Goal: Task Accomplishment & Management: Use online tool/utility

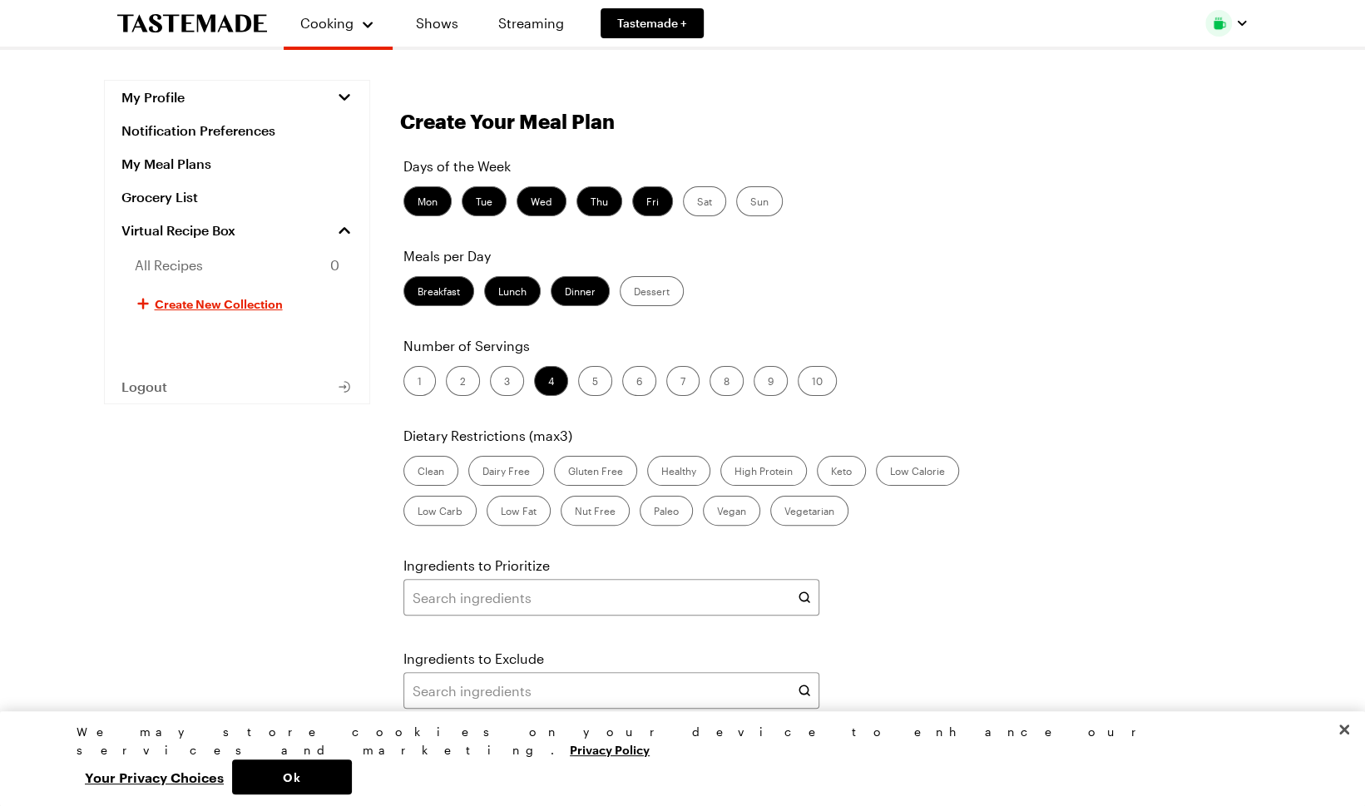
click at [589, 286] on label "Dinner" at bounding box center [579, 291] width 59 height 30
click at [565, 293] on input "Dinner" at bounding box center [565, 293] width 0 height 0
click at [589, 286] on label "Dinner" at bounding box center [579, 291] width 59 height 30
click at [565, 293] on input "Dinner" at bounding box center [565, 293] width 0 height 0
click at [512, 284] on label "Lunch" at bounding box center [512, 291] width 57 height 30
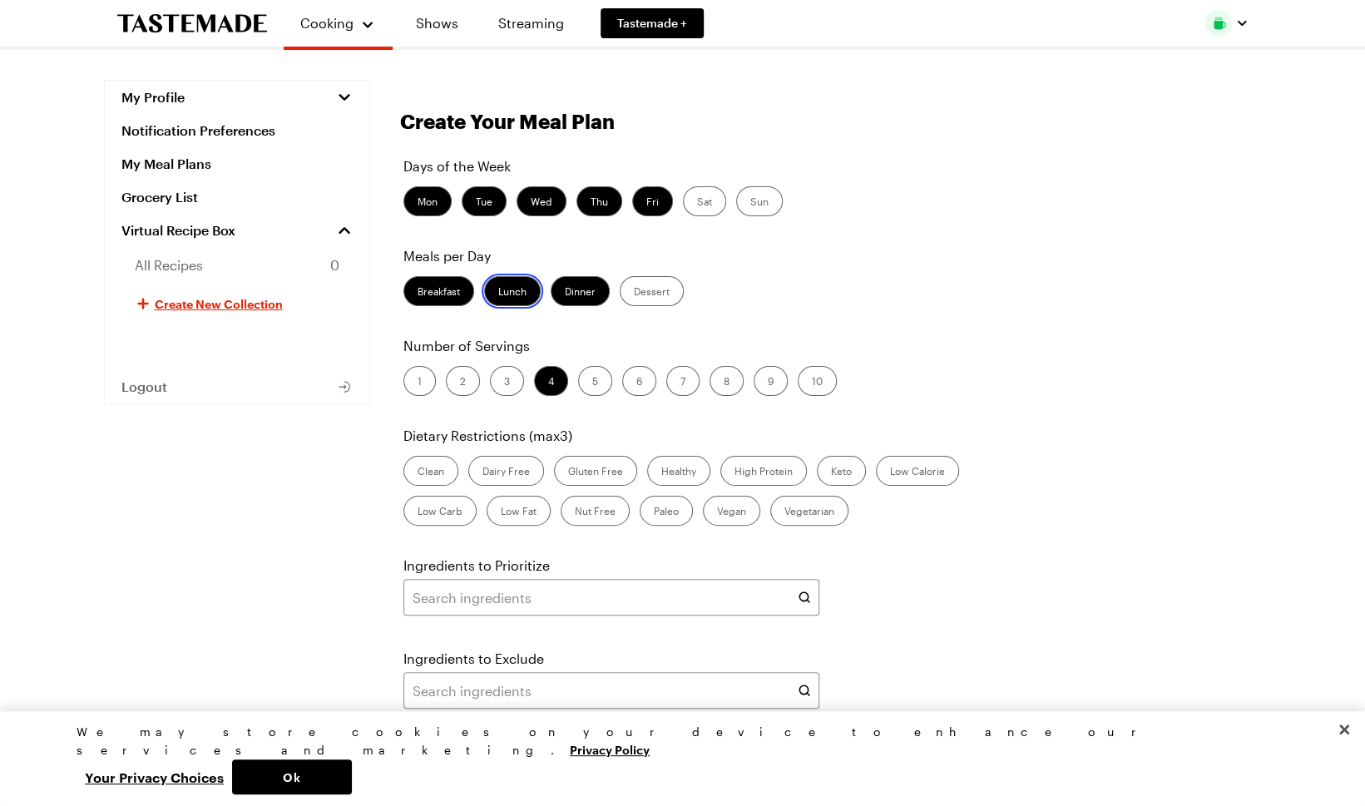
click at [498, 293] on input "Lunch" at bounding box center [498, 293] width 0 height 0
click at [437, 289] on label "Breakfast" at bounding box center [438, 291] width 71 height 30
click at [417, 293] on input "Breakfast" at bounding box center [417, 293] width 0 height 0
click at [466, 378] on label "2" at bounding box center [463, 381] width 34 height 30
click at [460, 383] on input "2" at bounding box center [460, 383] width 0 height 0
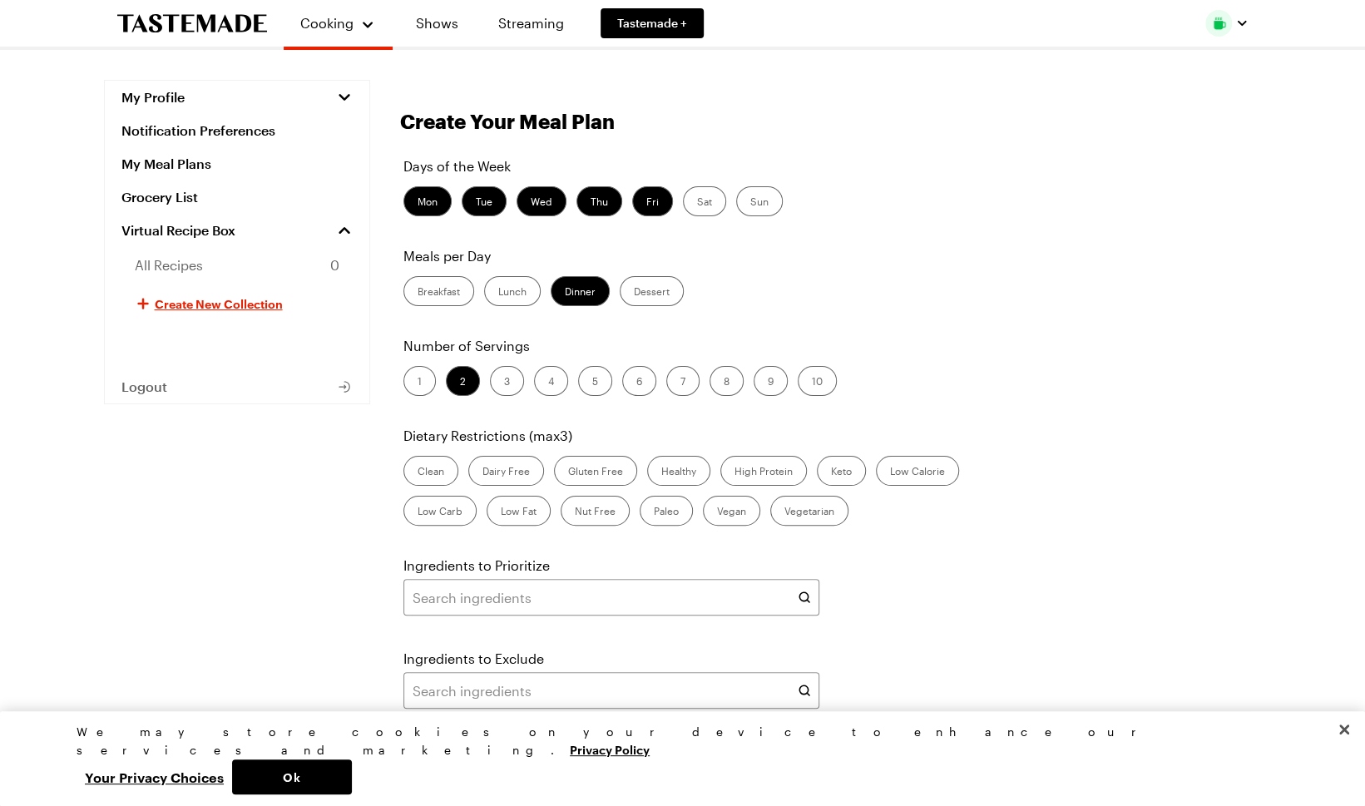
click at [667, 470] on label "Healthy" at bounding box center [678, 471] width 63 height 30
click at [661, 472] on input "Healthy" at bounding box center [661, 472] width 0 height 0
click at [757, 474] on label "High Protein" at bounding box center [763, 471] width 86 height 30
click at [734, 472] on Protein "High Protein" at bounding box center [734, 472] width 0 height 0
click at [891, 472] on label "Low Calorie" at bounding box center [917, 471] width 83 height 30
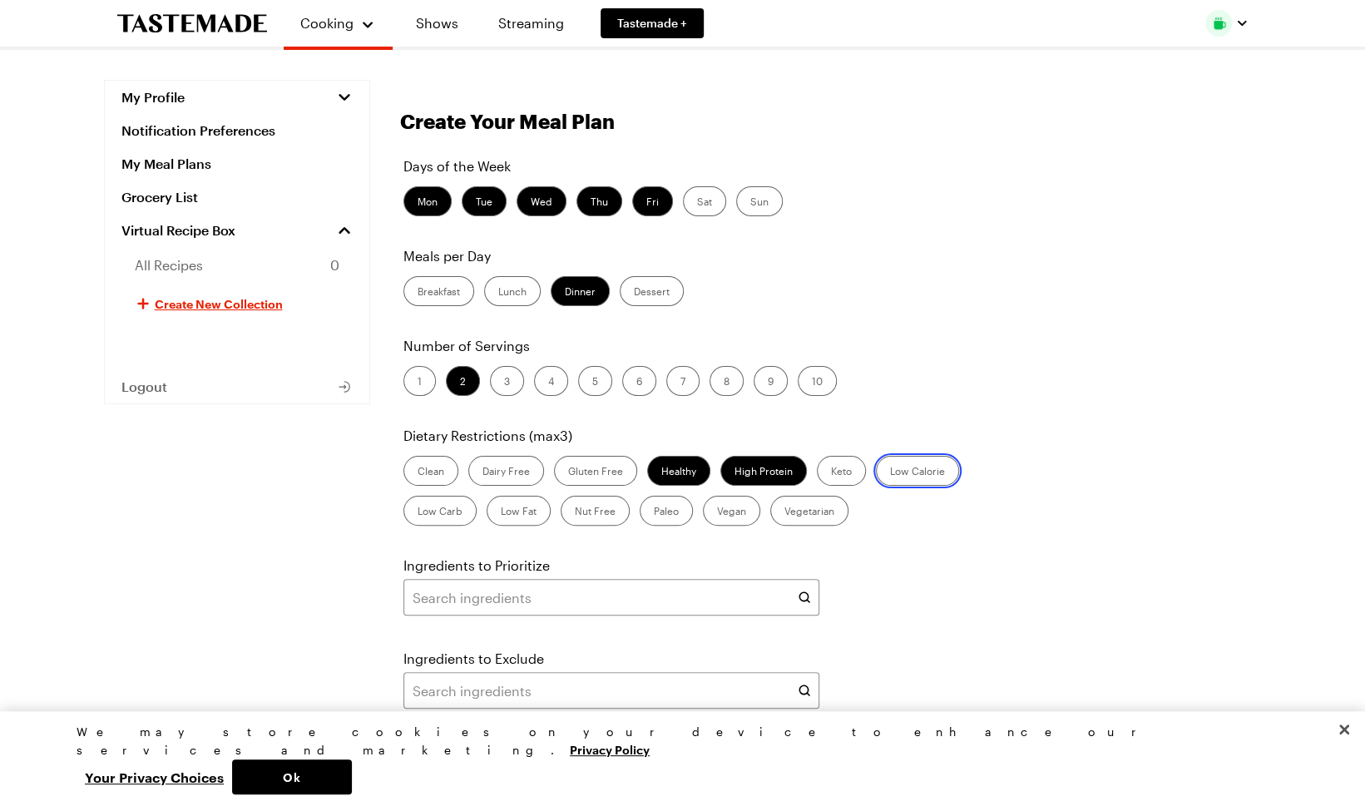
click at [890, 472] on Calorie "Low Calorie" at bounding box center [890, 472] width 0 height 0
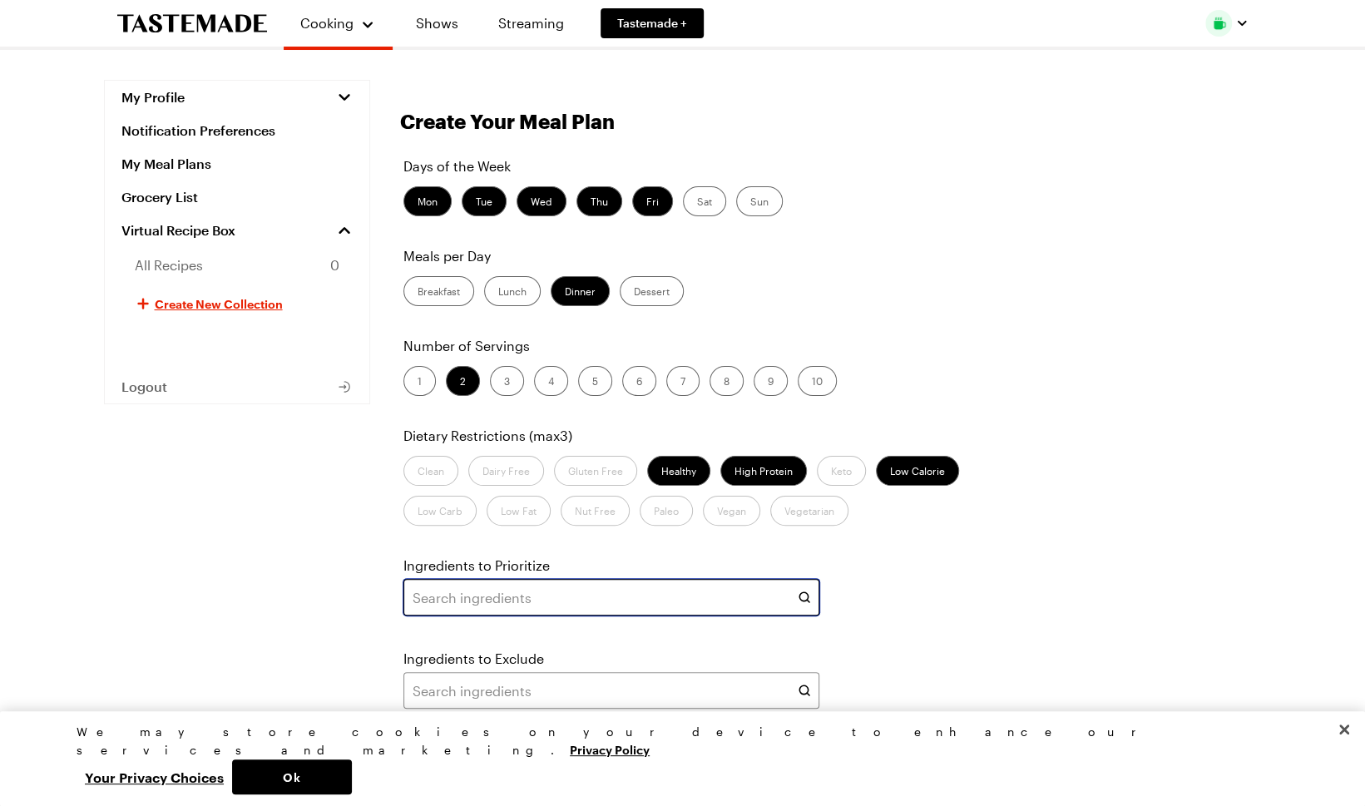
click at [569, 595] on input "text" at bounding box center [611, 597] width 416 height 37
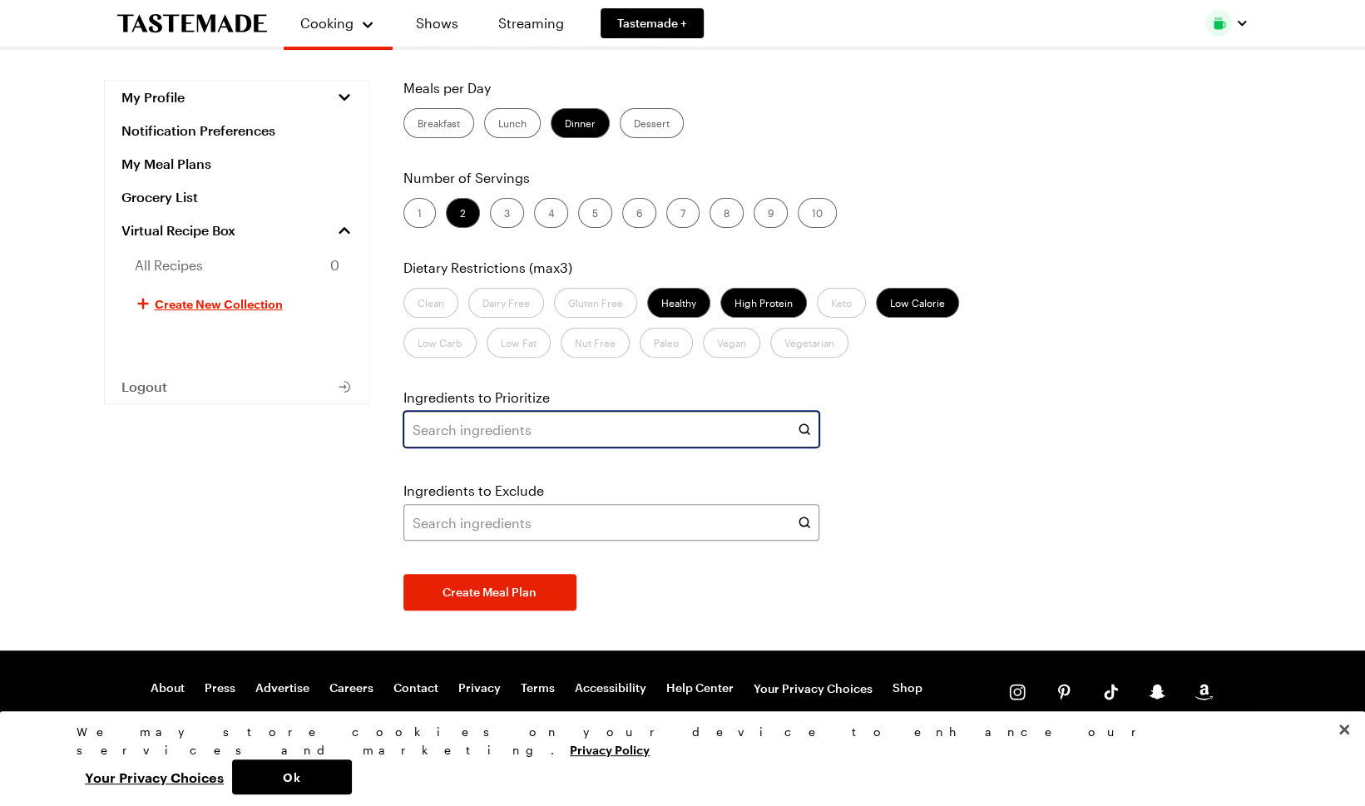
scroll to position [175, 0]
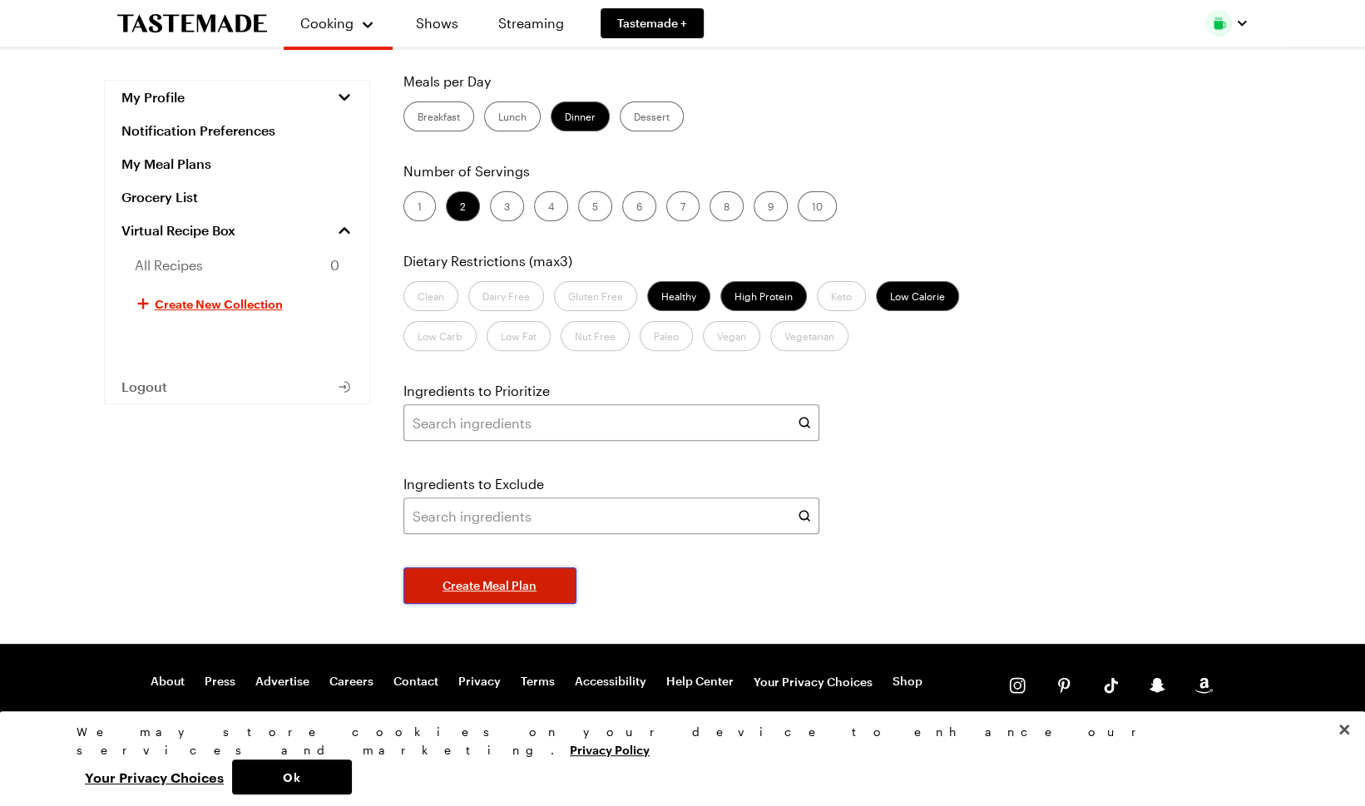
click at [496, 582] on span "Create Meal Plan" at bounding box center [489, 585] width 94 height 17
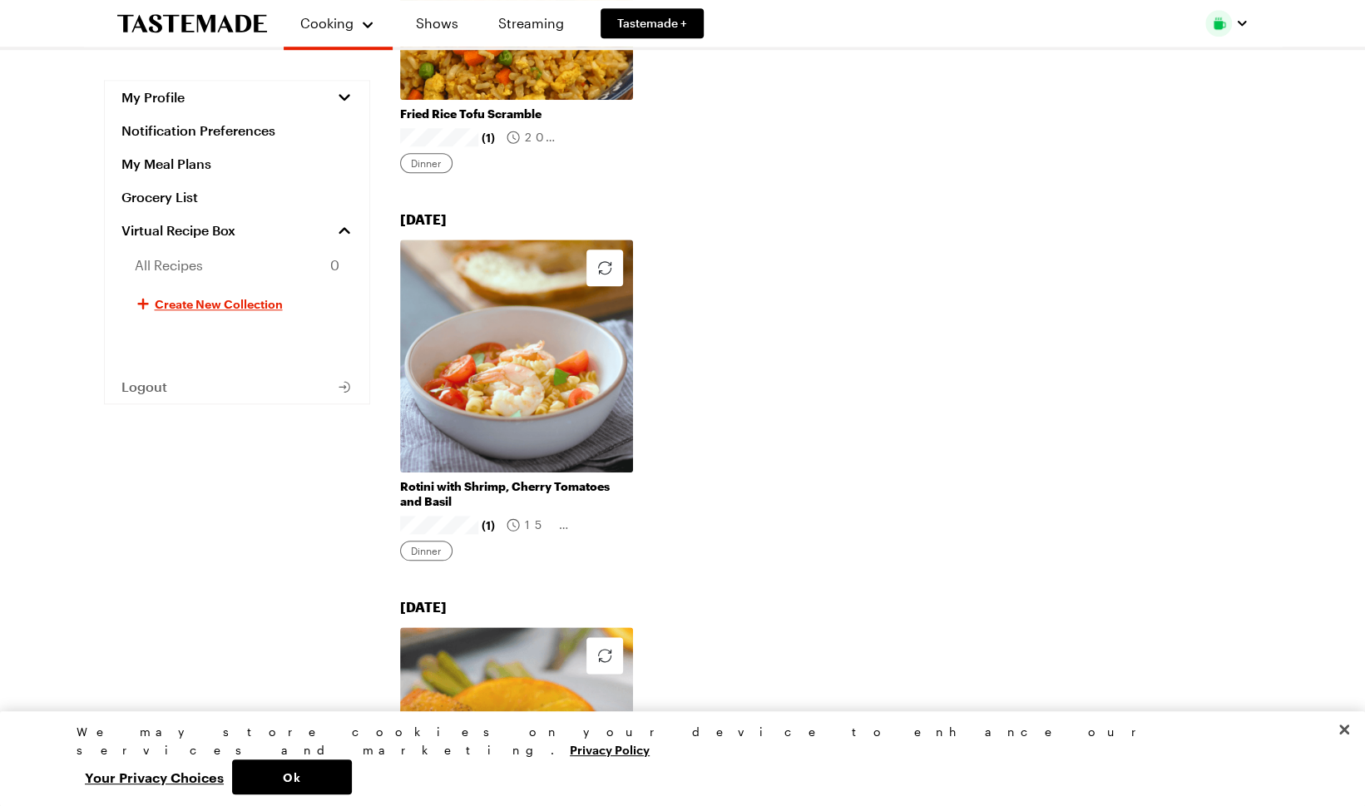
scroll to position [895, 0]
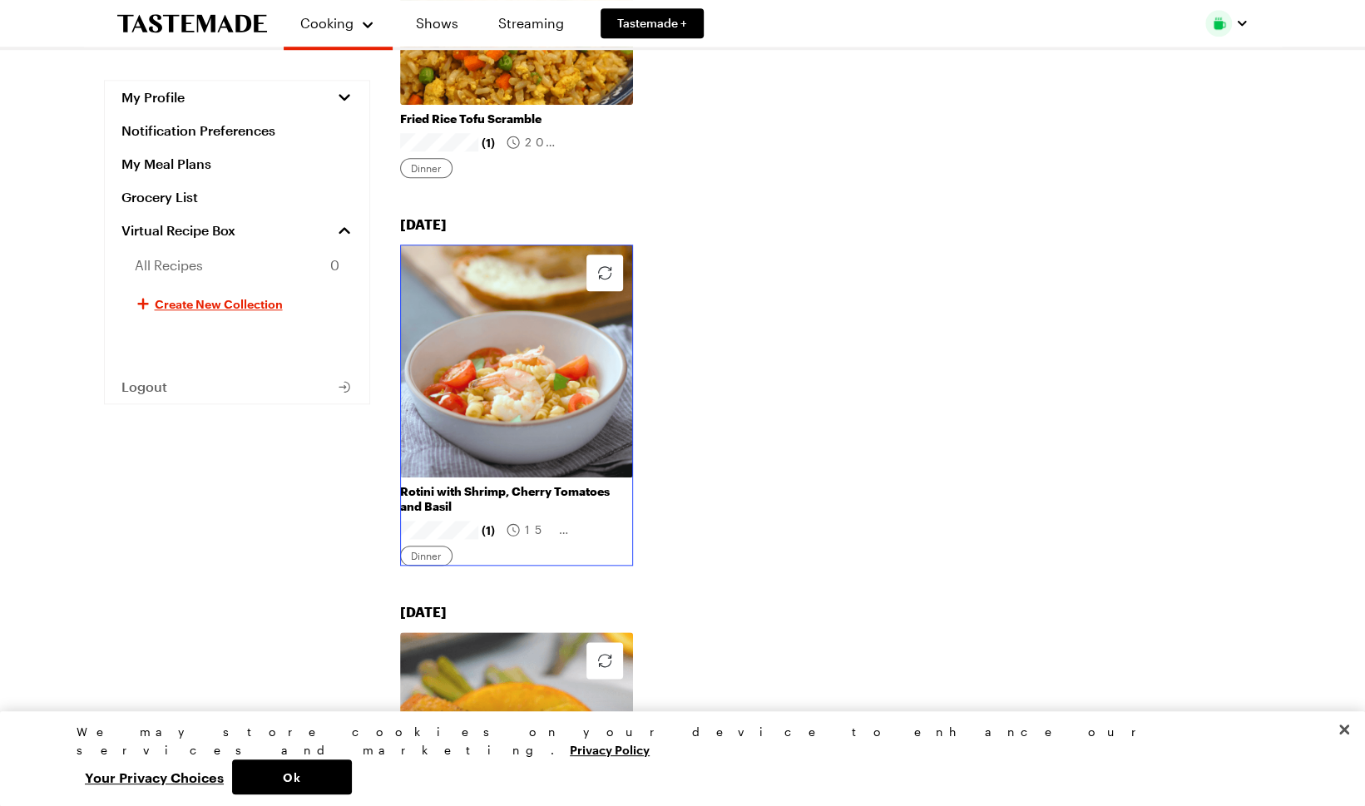
click at [504, 484] on link "Rotini with Shrimp, Cherry Tomatoes and Basil" at bounding box center [516, 499] width 233 height 30
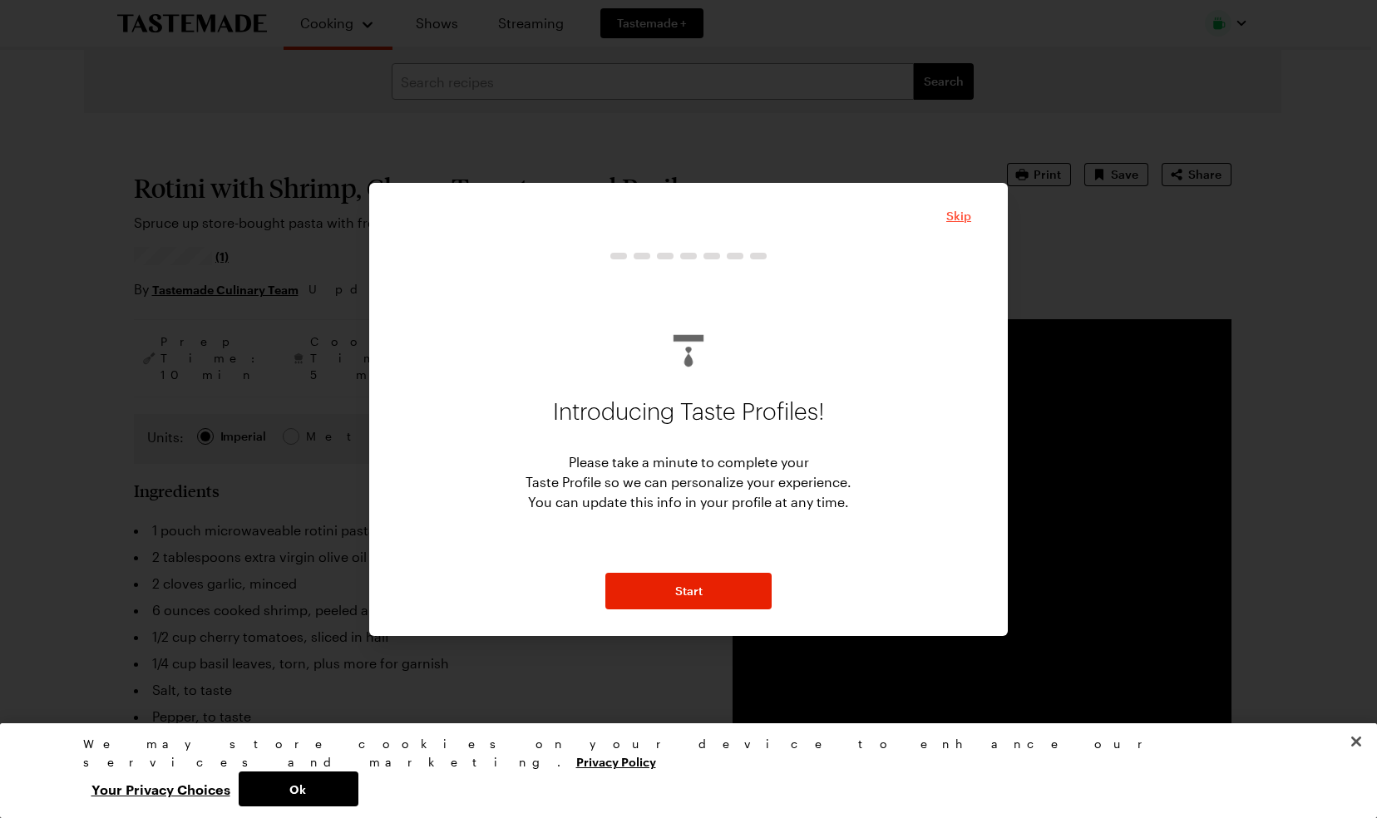
click at [955, 213] on span "Skip" at bounding box center [958, 216] width 25 height 17
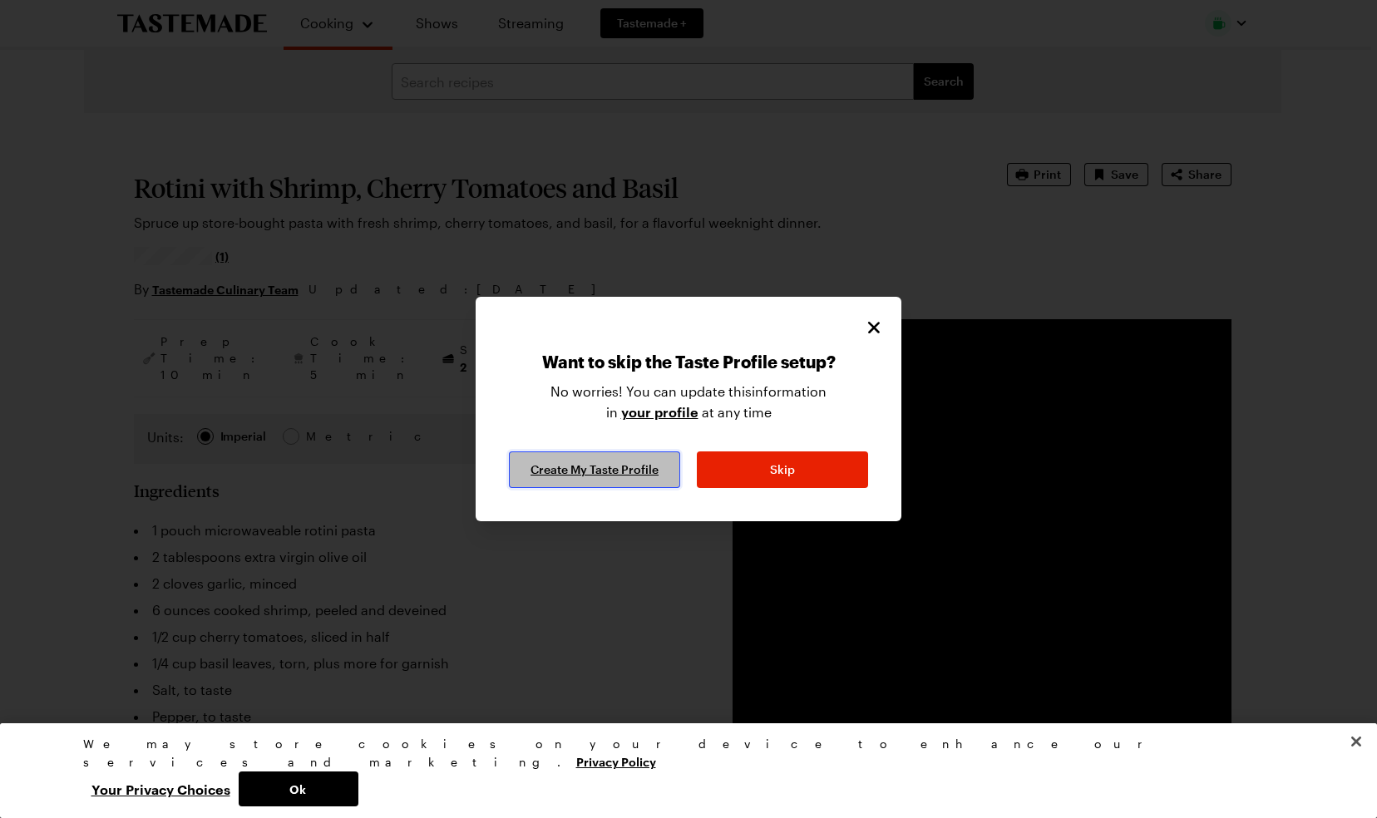
click at [622, 471] on span "Create My Taste Profile" at bounding box center [595, 470] width 128 height 17
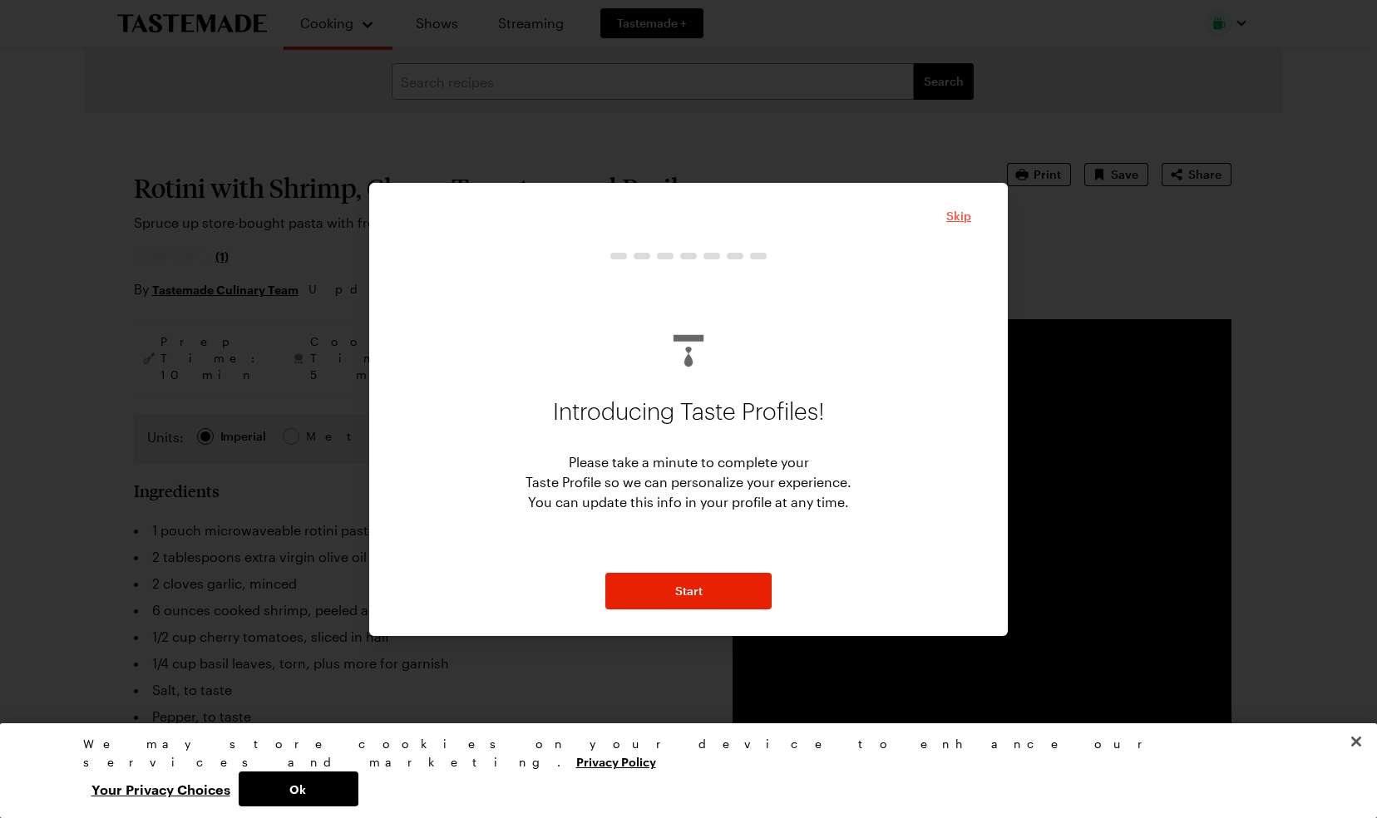
click at [963, 214] on span "Skip" at bounding box center [958, 216] width 25 height 17
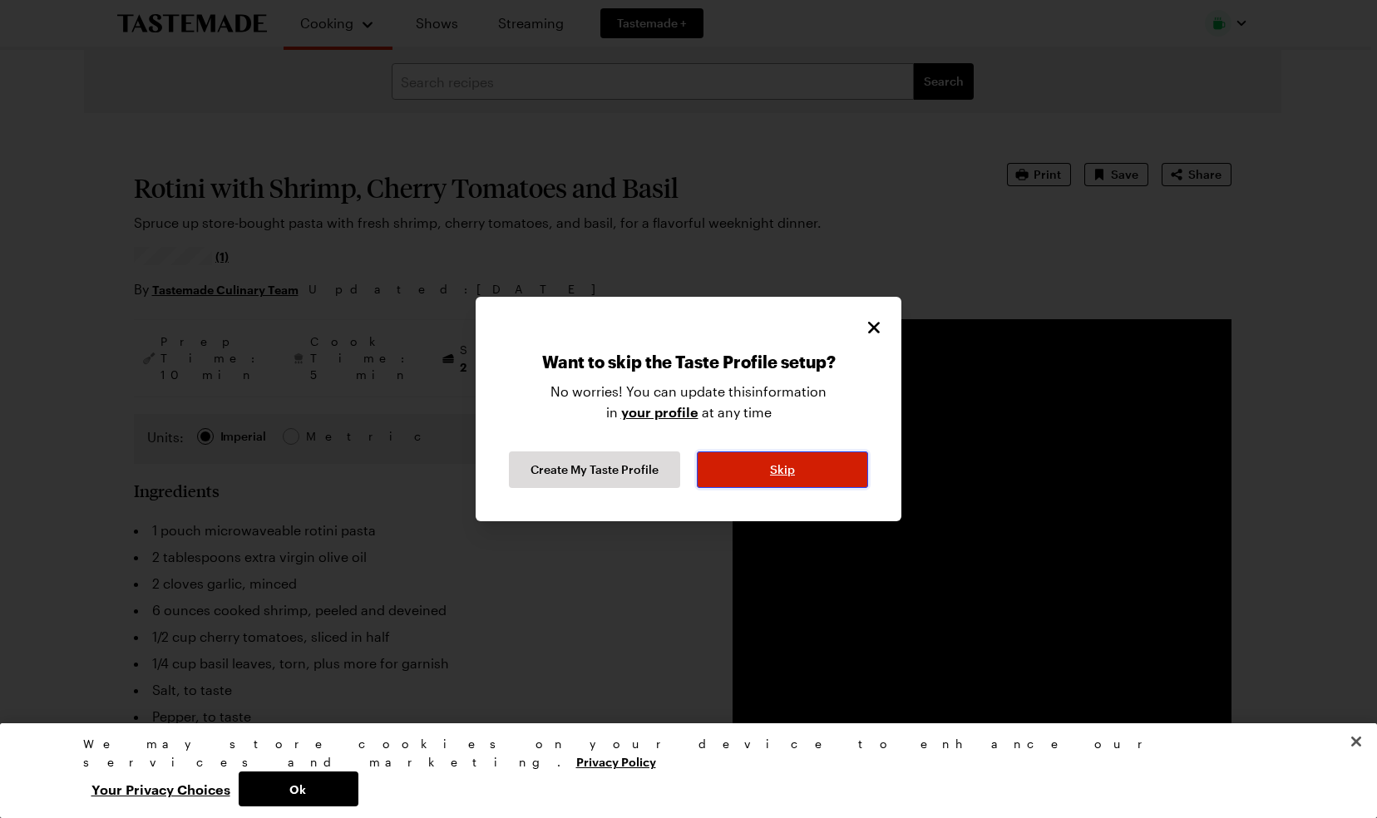
click at [820, 468] on button "Skip" at bounding box center [782, 470] width 171 height 37
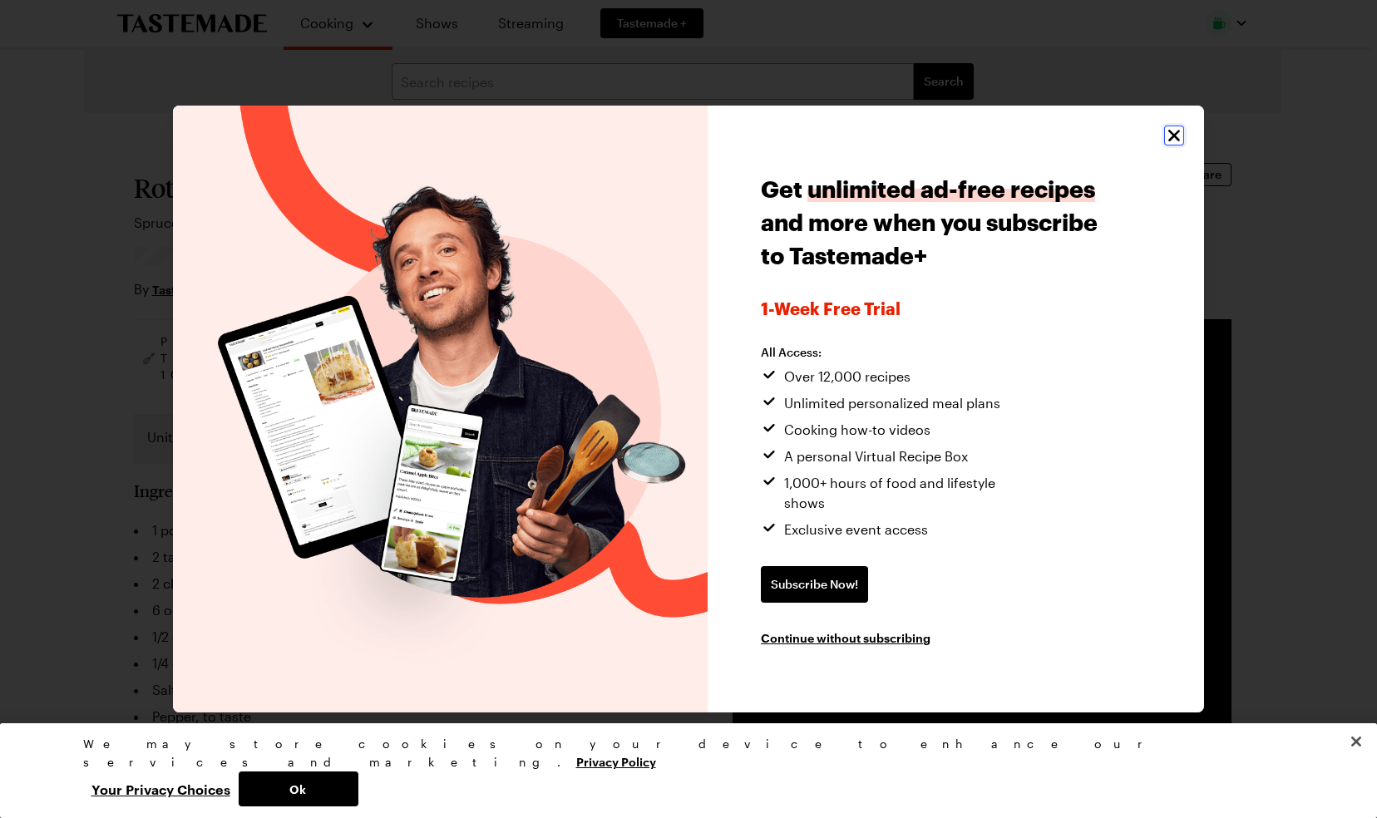
click at [1178, 140] on icon "Close" at bounding box center [1174, 136] width 20 height 20
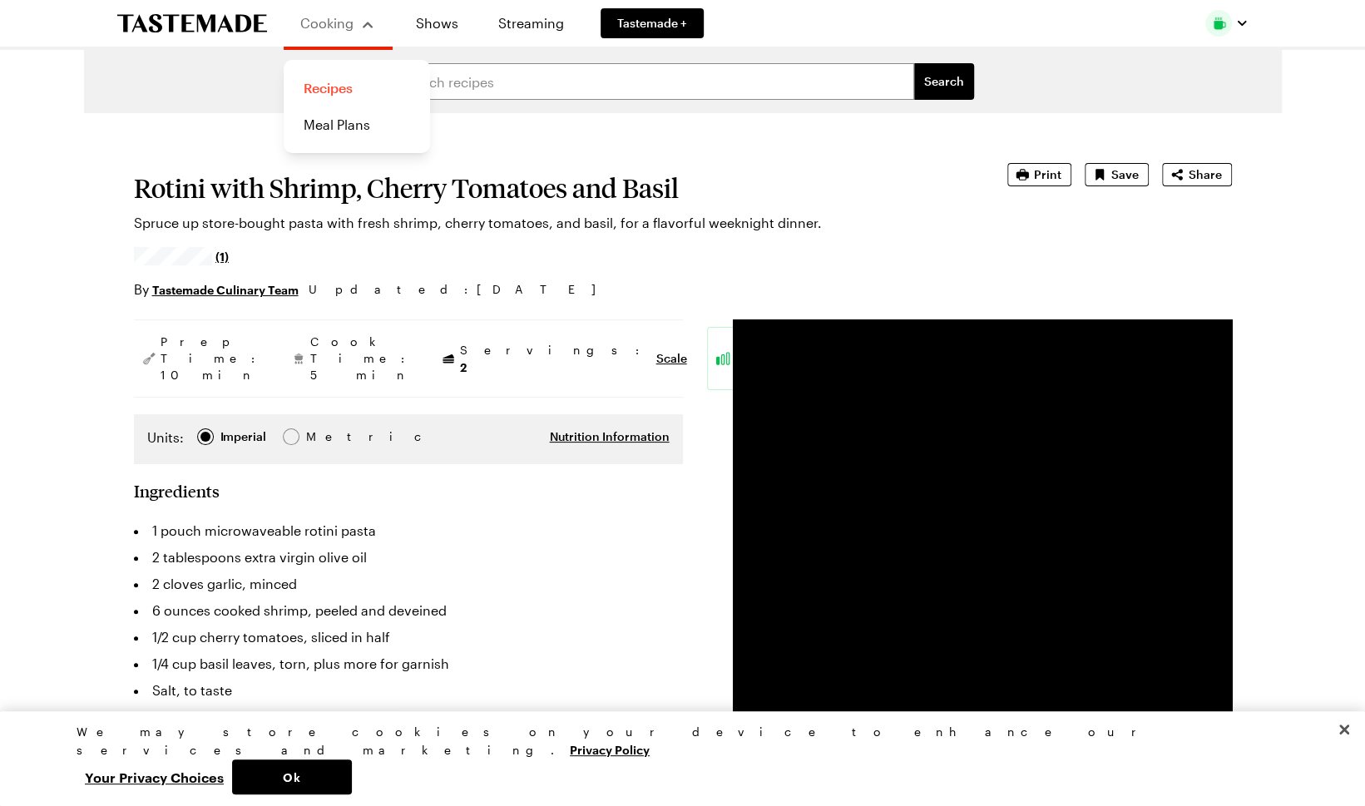
click at [328, 86] on link "Recipes" at bounding box center [357, 88] width 126 height 37
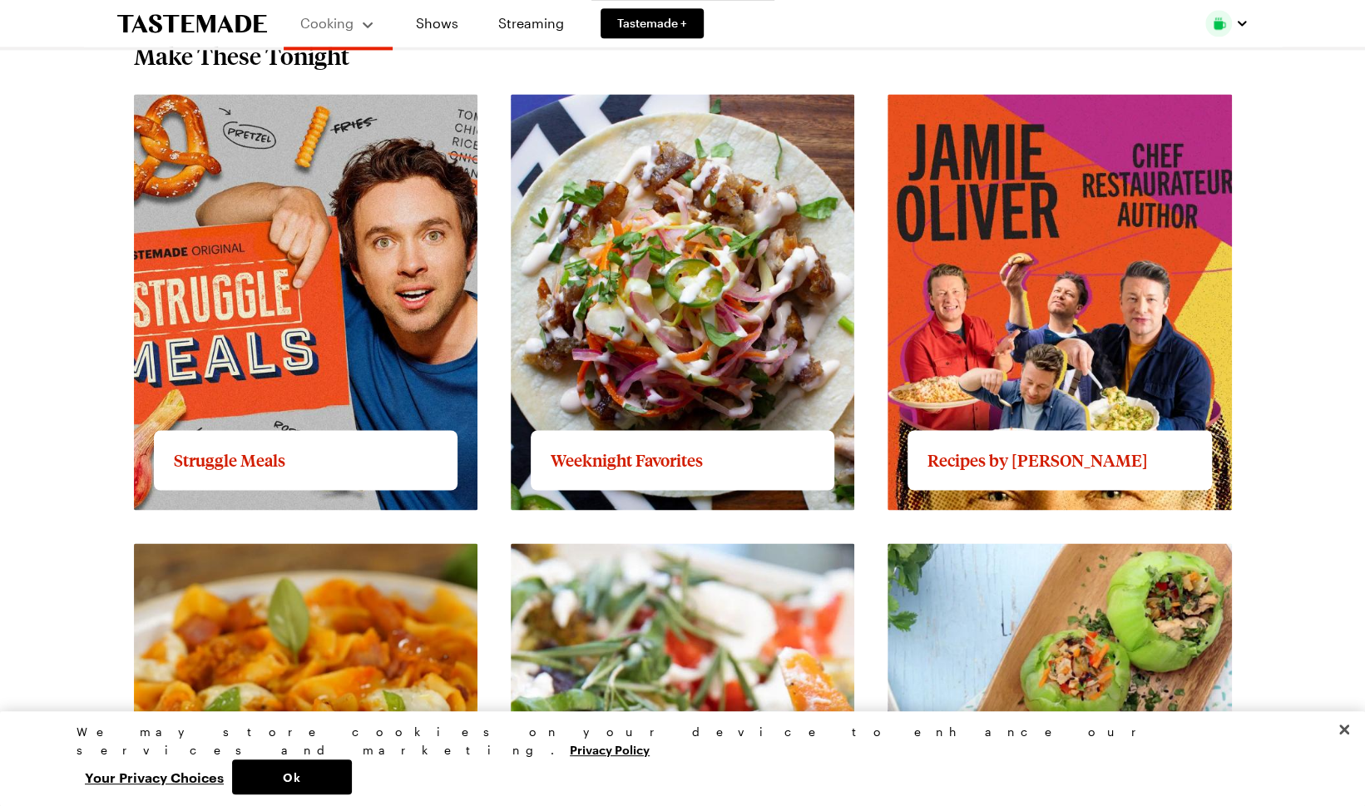
scroll to position [1497, 0]
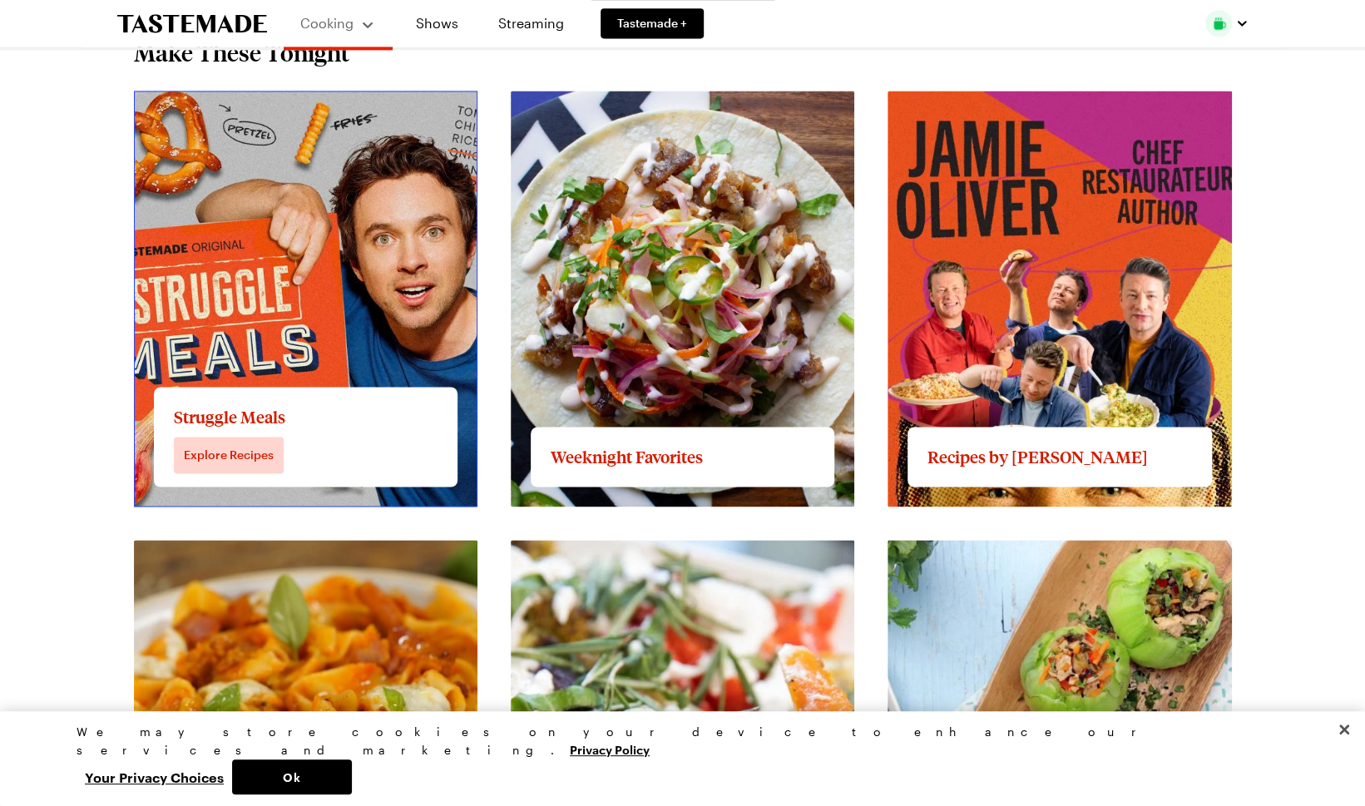
click at [251, 108] on link "View full content for Struggle Meals" at bounding box center [246, 100] width 225 height 16
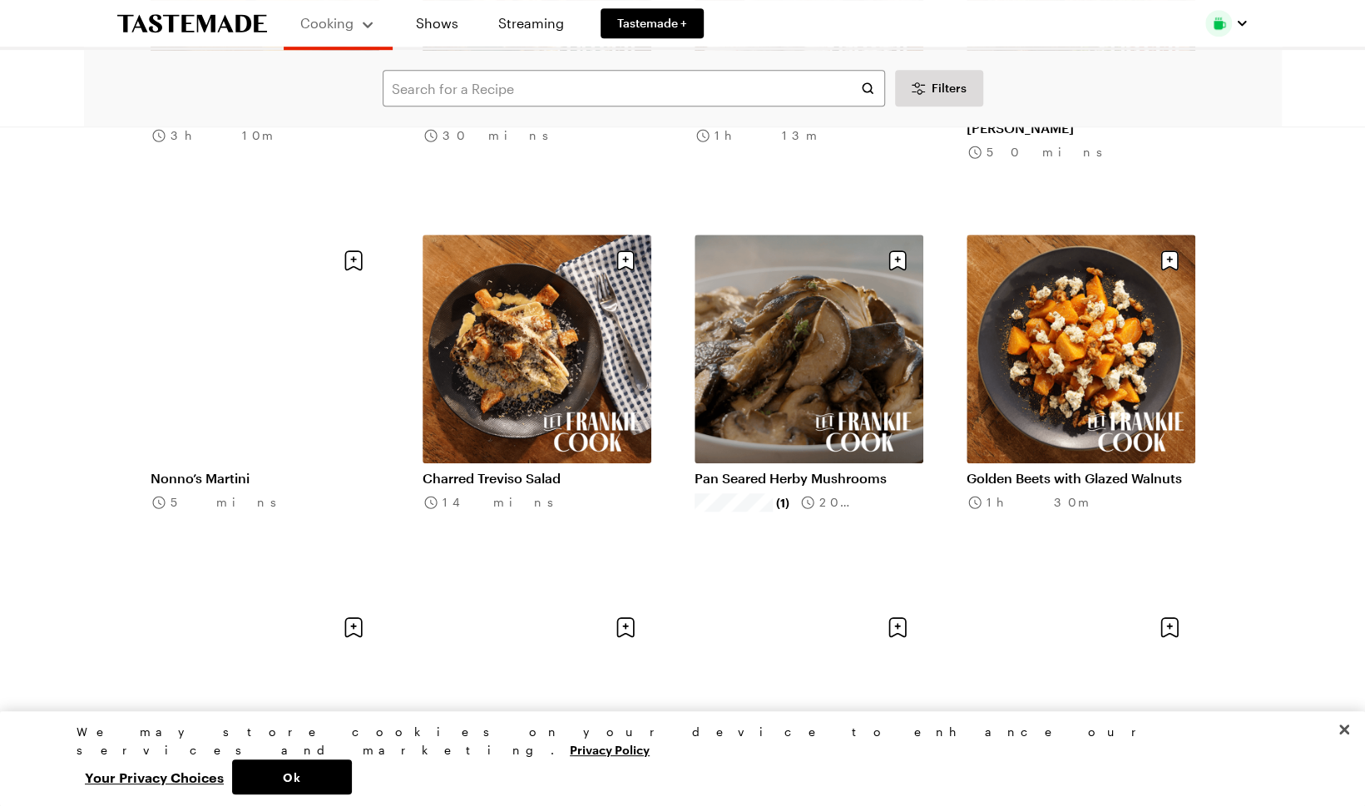
scroll to position [832, 0]
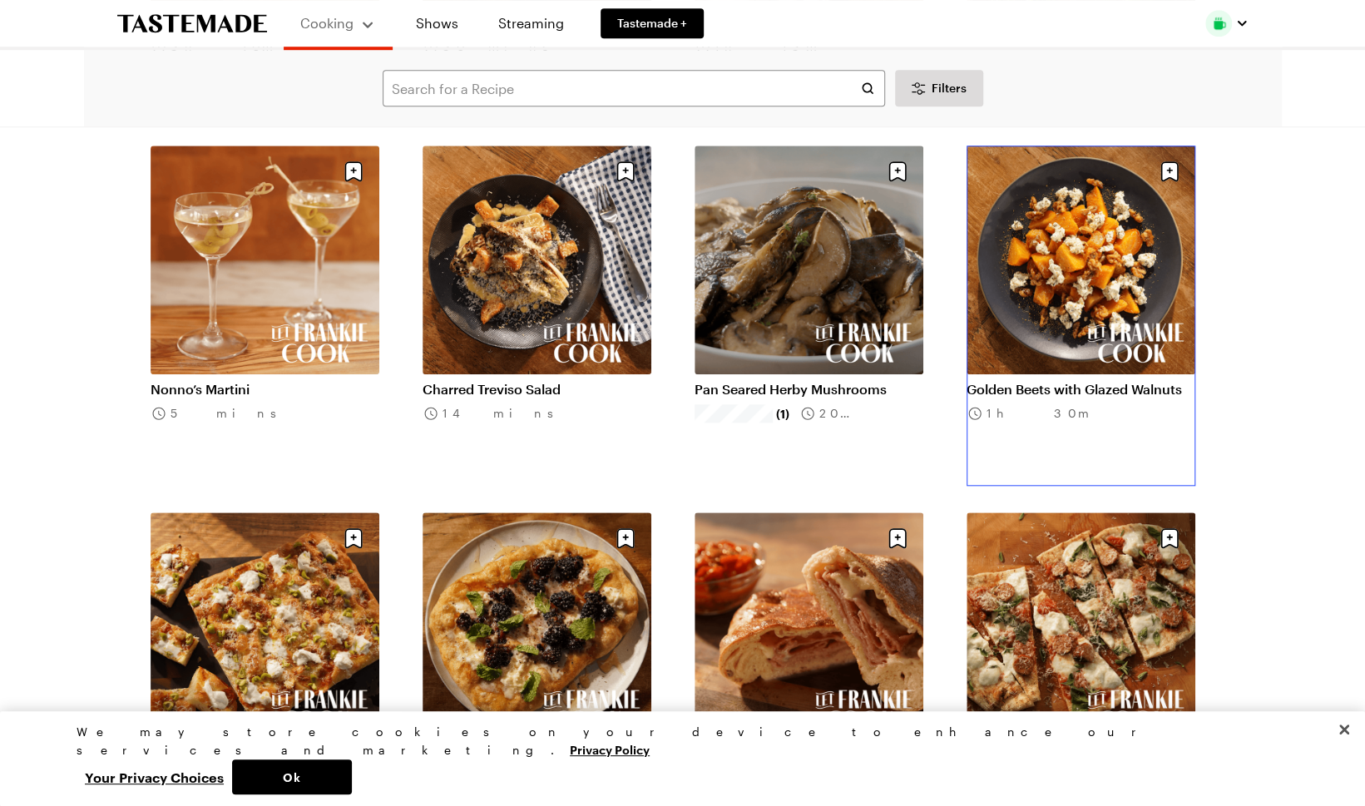
click at [1051, 389] on link "Golden Beets with Glazed Walnuts" at bounding box center [1080, 389] width 229 height 17
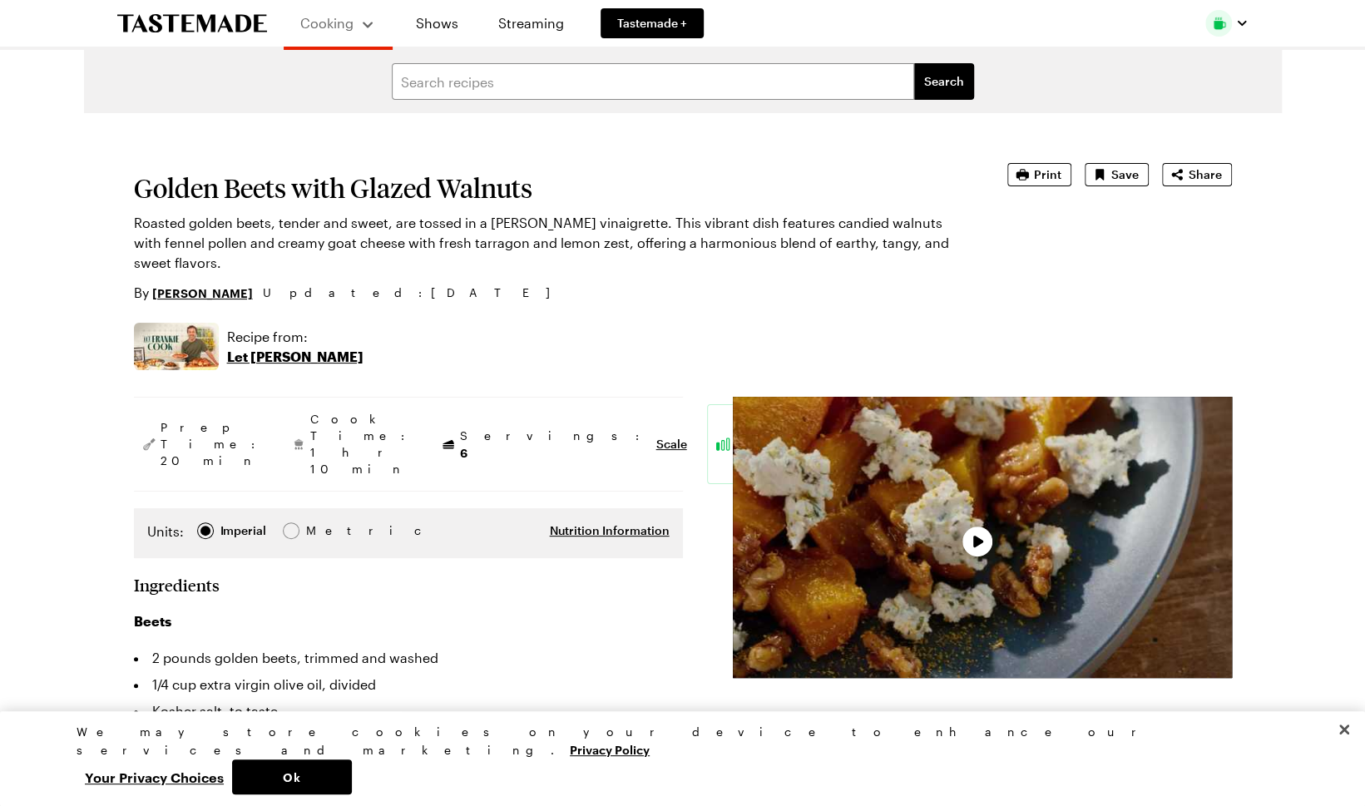
type textarea "x"
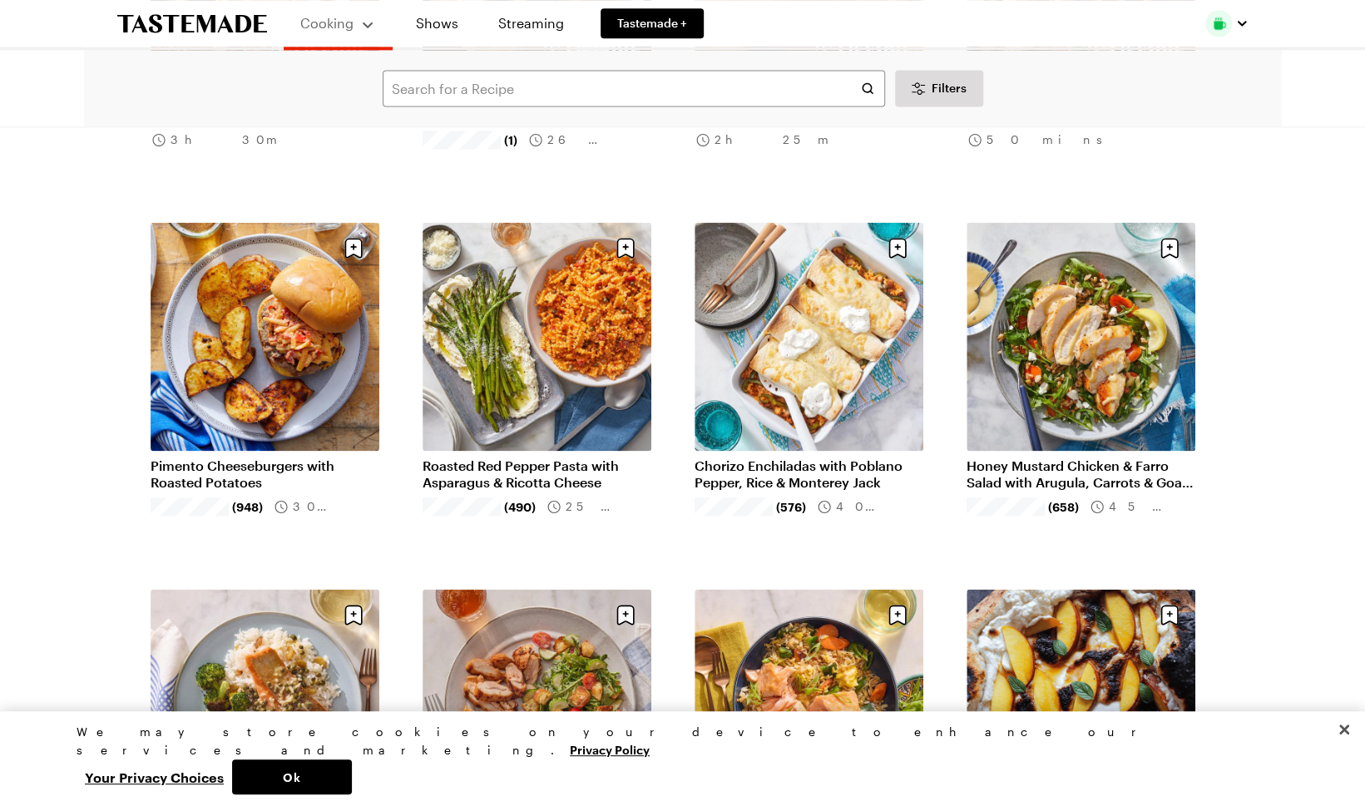
scroll to position [1497, 0]
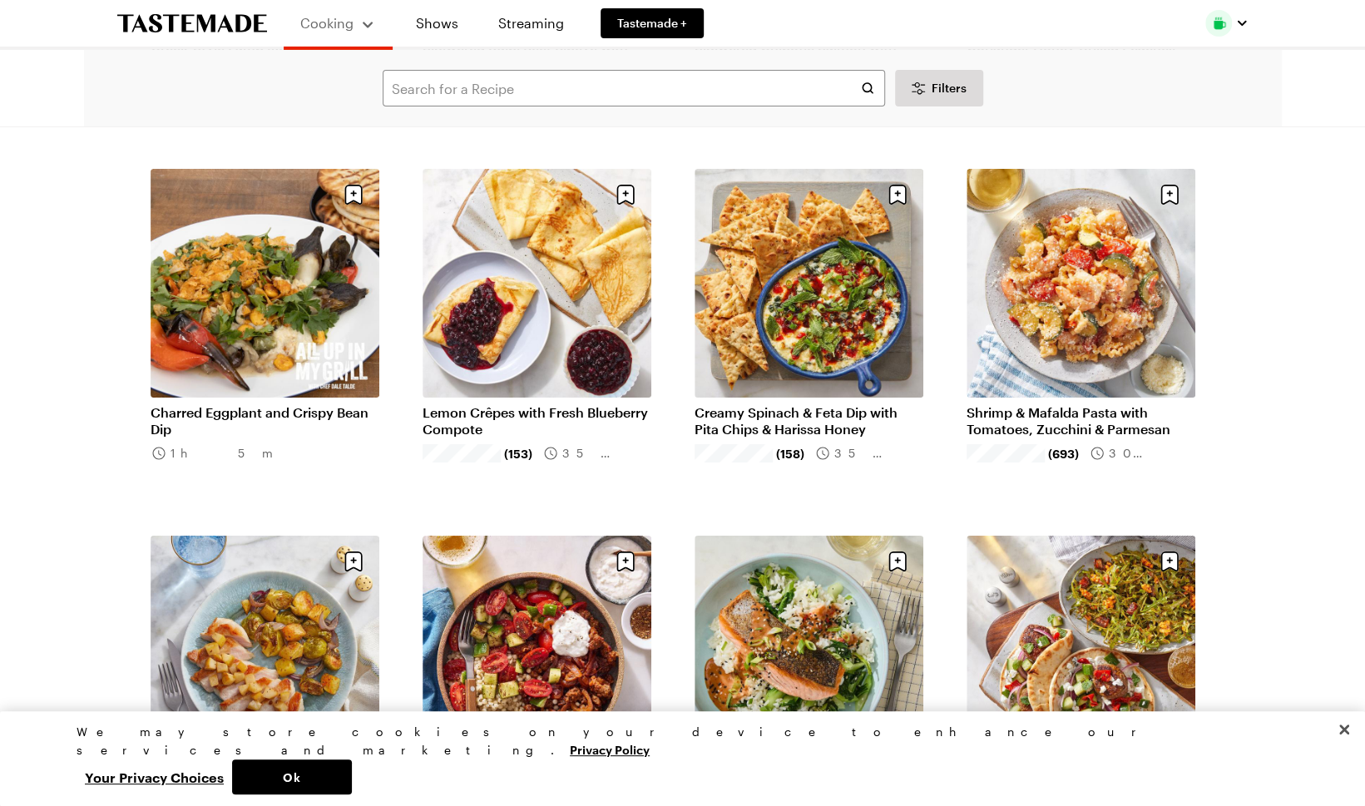
scroll to position [3908, 0]
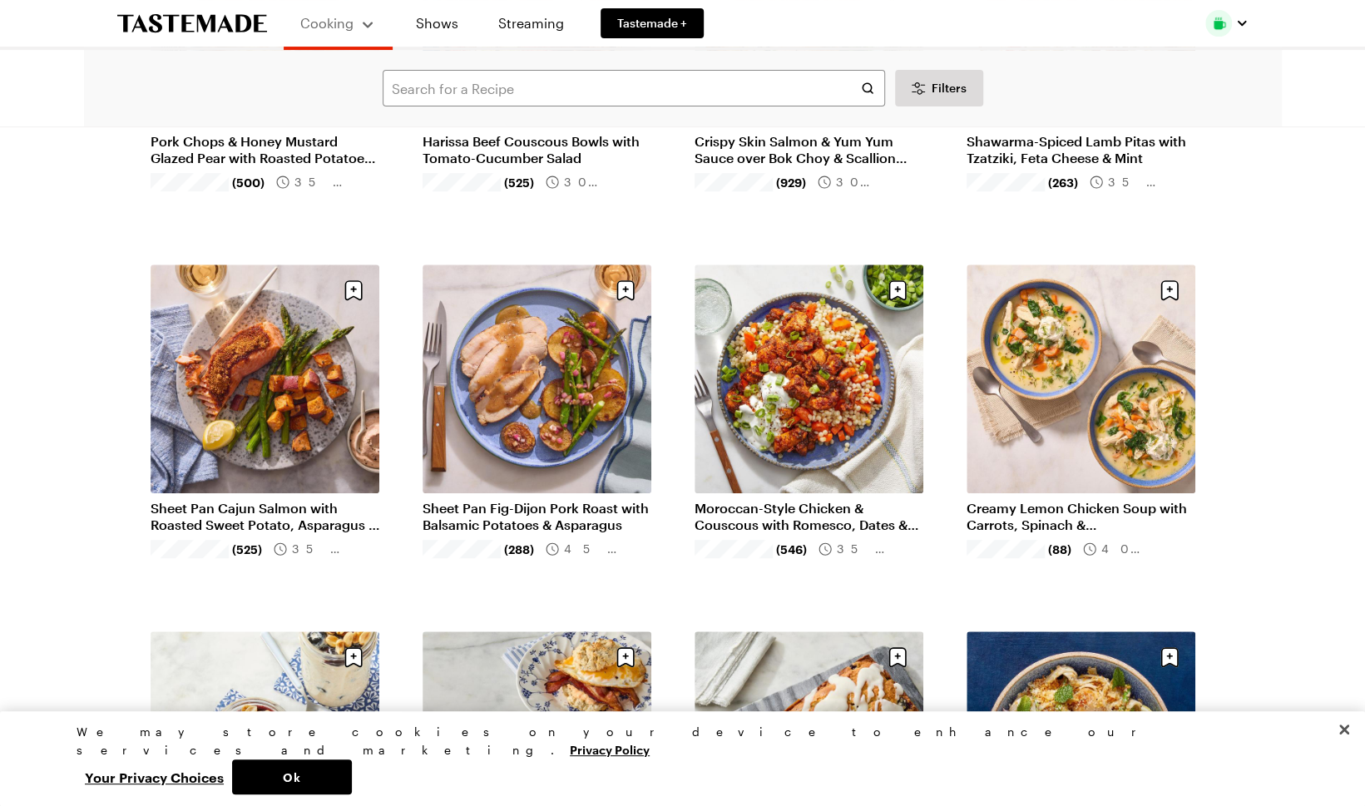
scroll to position [4407, 0]
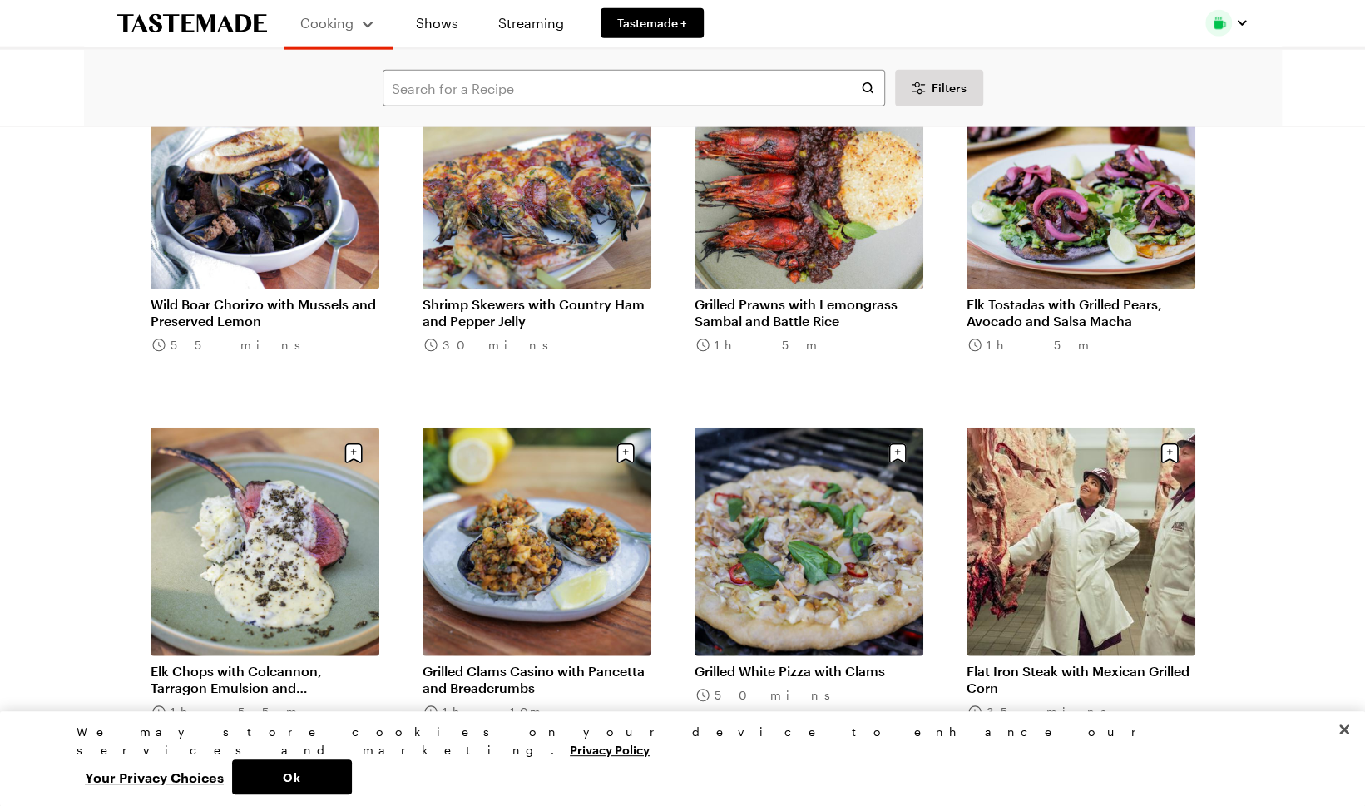
scroll to position [6785, 0]
